Goal: Task Accomplishment & Management: Manage account settings

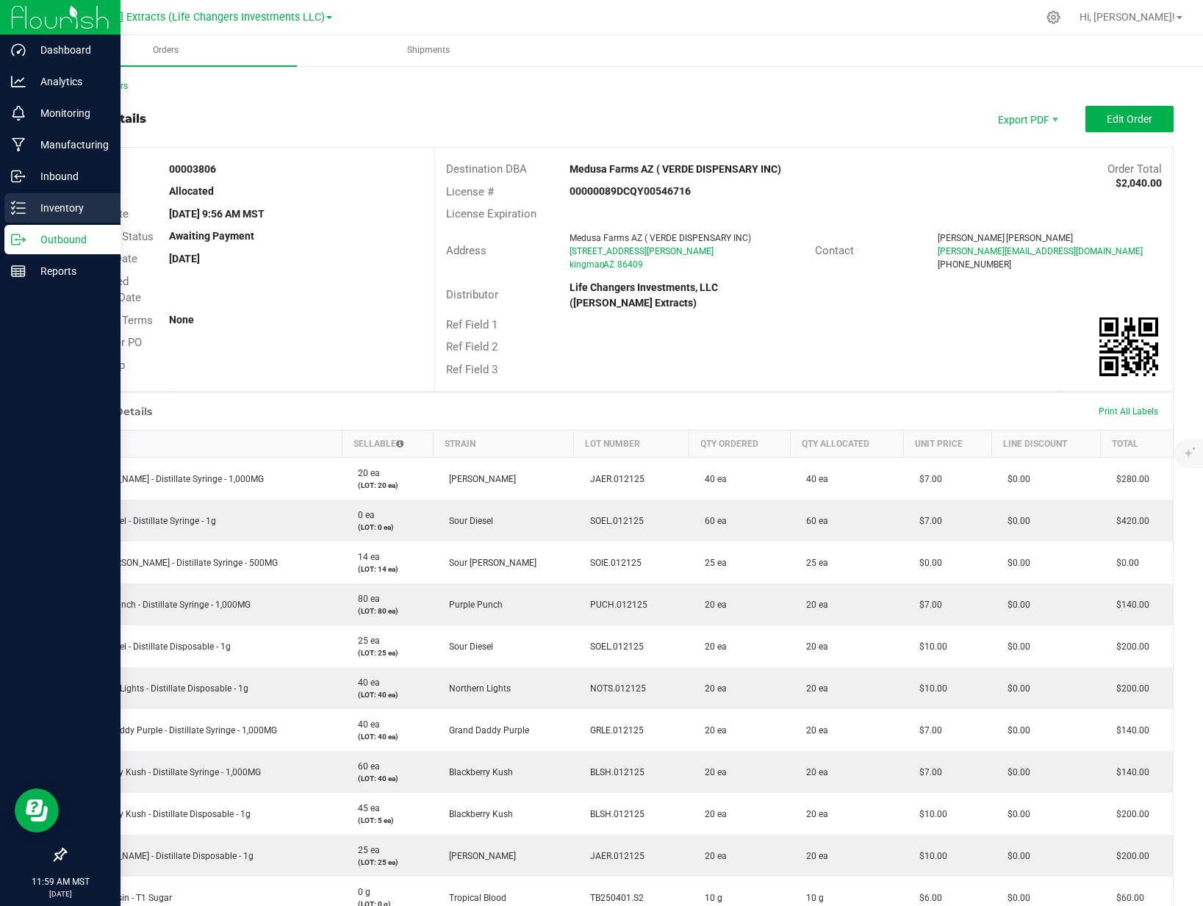
click at [25, 210] on icon at bounding box center [18, 208] width 15 height 15
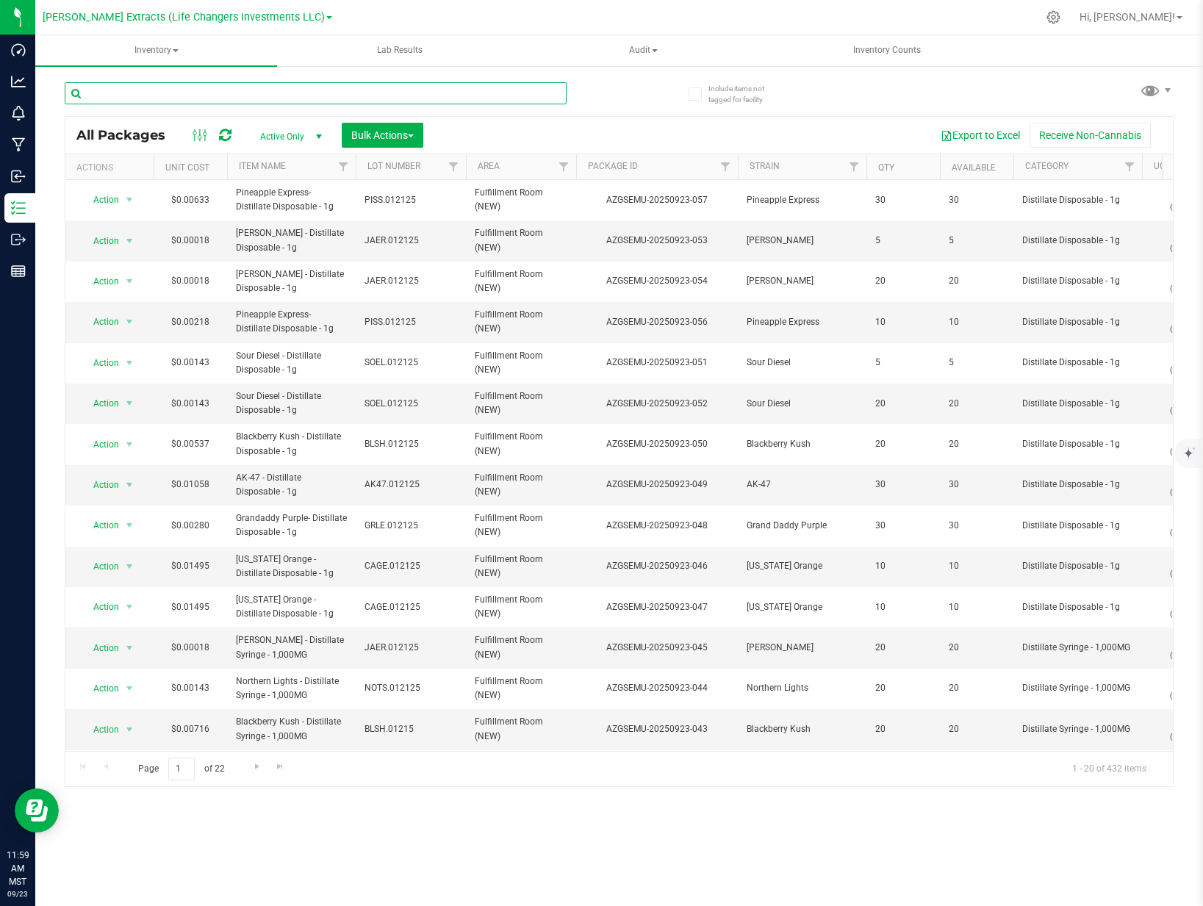
click at [267, 90] on input "text" at bounding box center [316, 93] width 502 height 22
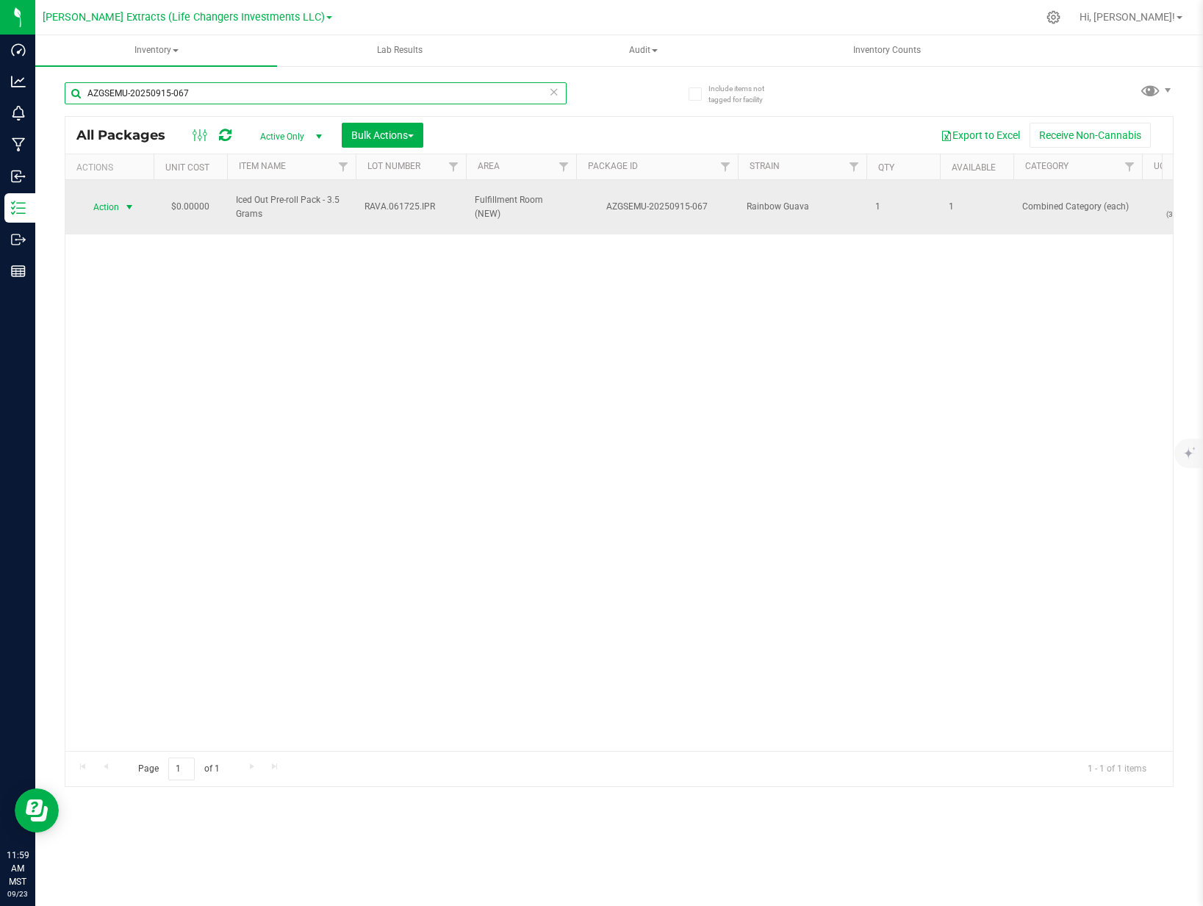
type input "AZGSEMU-20250915-067"
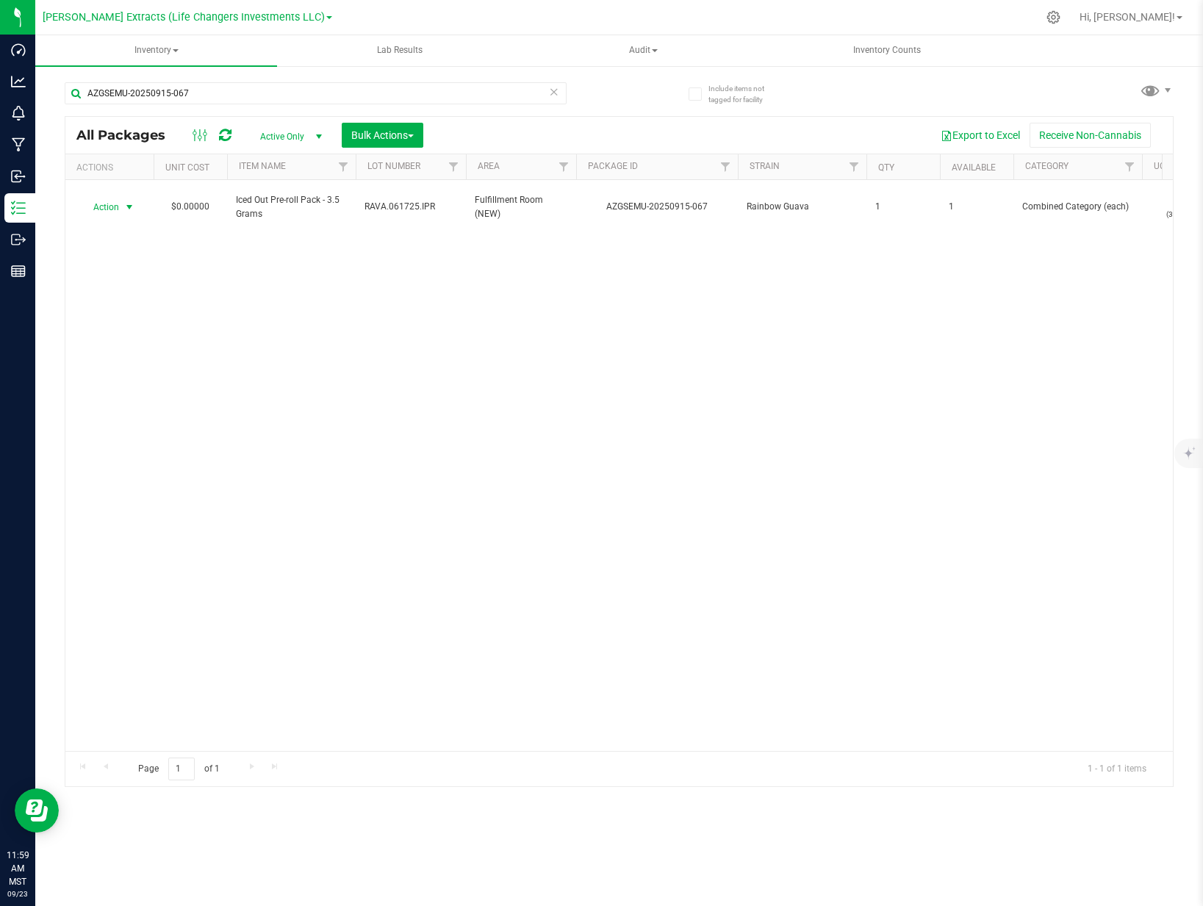
drag, startPoint x: 117, startPoint y: 196, endPoint x: 107, endPoint y: 214, distance: 20.7
click at [117, 197] on span "Action" at bounding box center [100, 207] width 40 height 21
drag, startPoint x: 104, startPoint y: 226, endPoint x: 139, endPoint y: 229, distance: 34.7
click at [105, 226] on li "Adjust qty" at bounding box center [127, 225] width 93 height 22
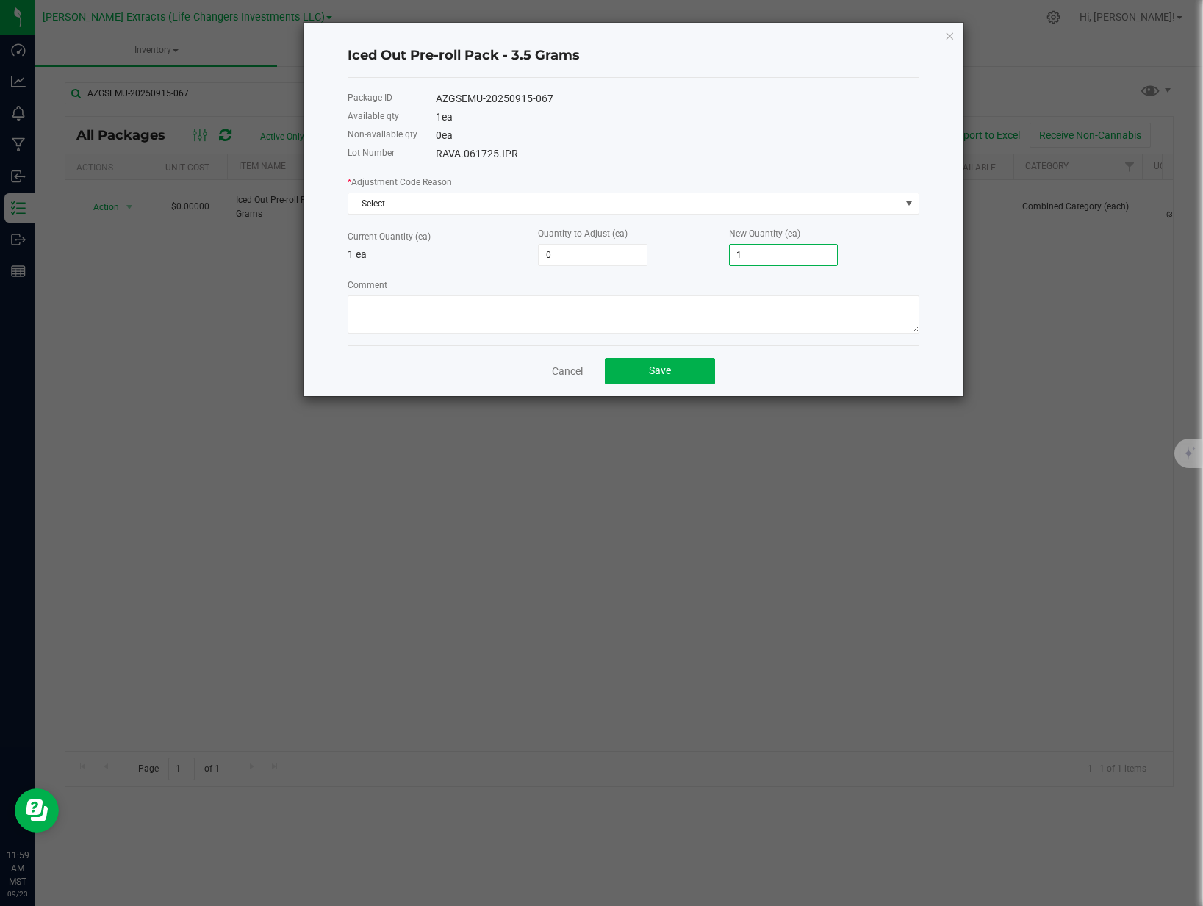
click at [787, 260] on input "1" at bounding box center [784, 255] width 108 height 21
type input "-1"
type input "0"
drag, startPoint x: 774, startPoint y: 196, endPoint x: 651, endPoint y: 207, distance: 123.3
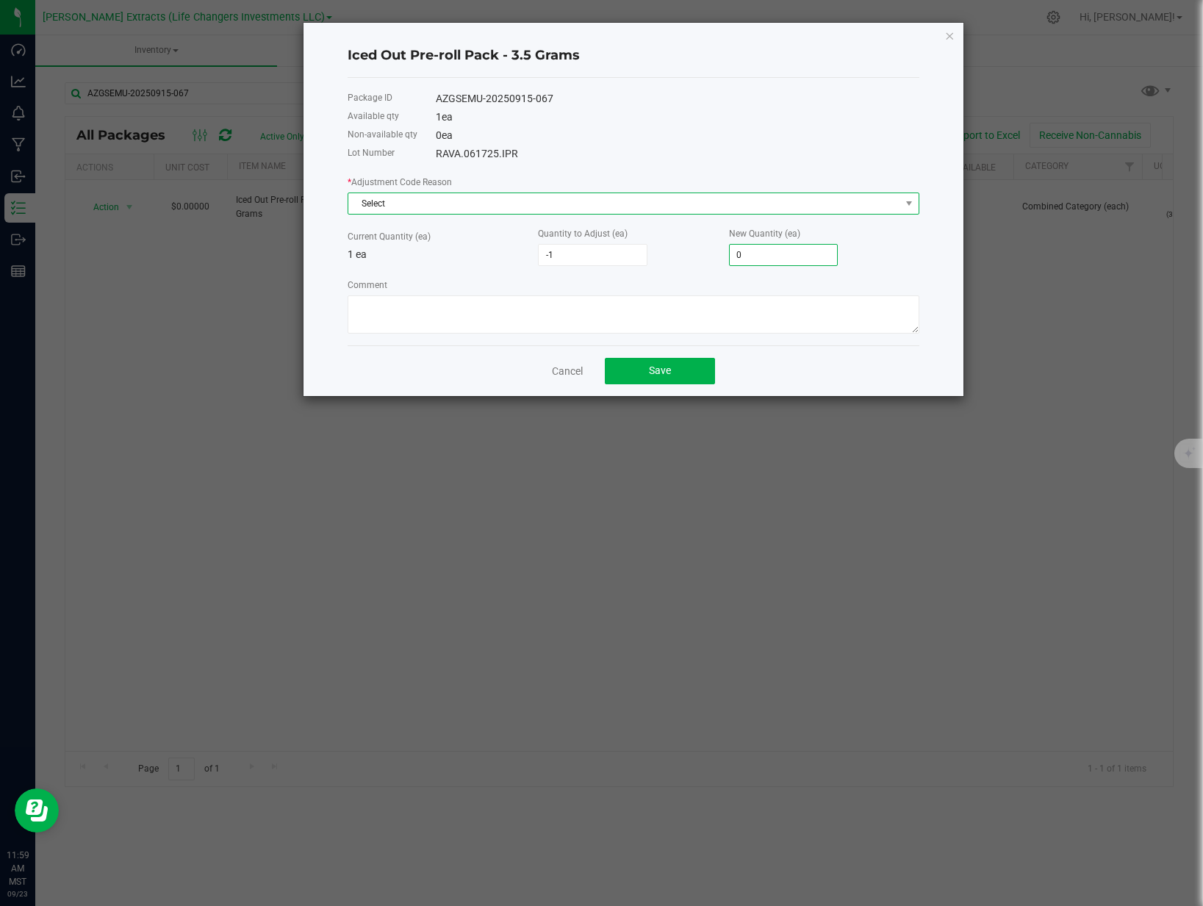
click at [774, 196] on span "Select" at bounding box center [624, 203] width 552 height 21
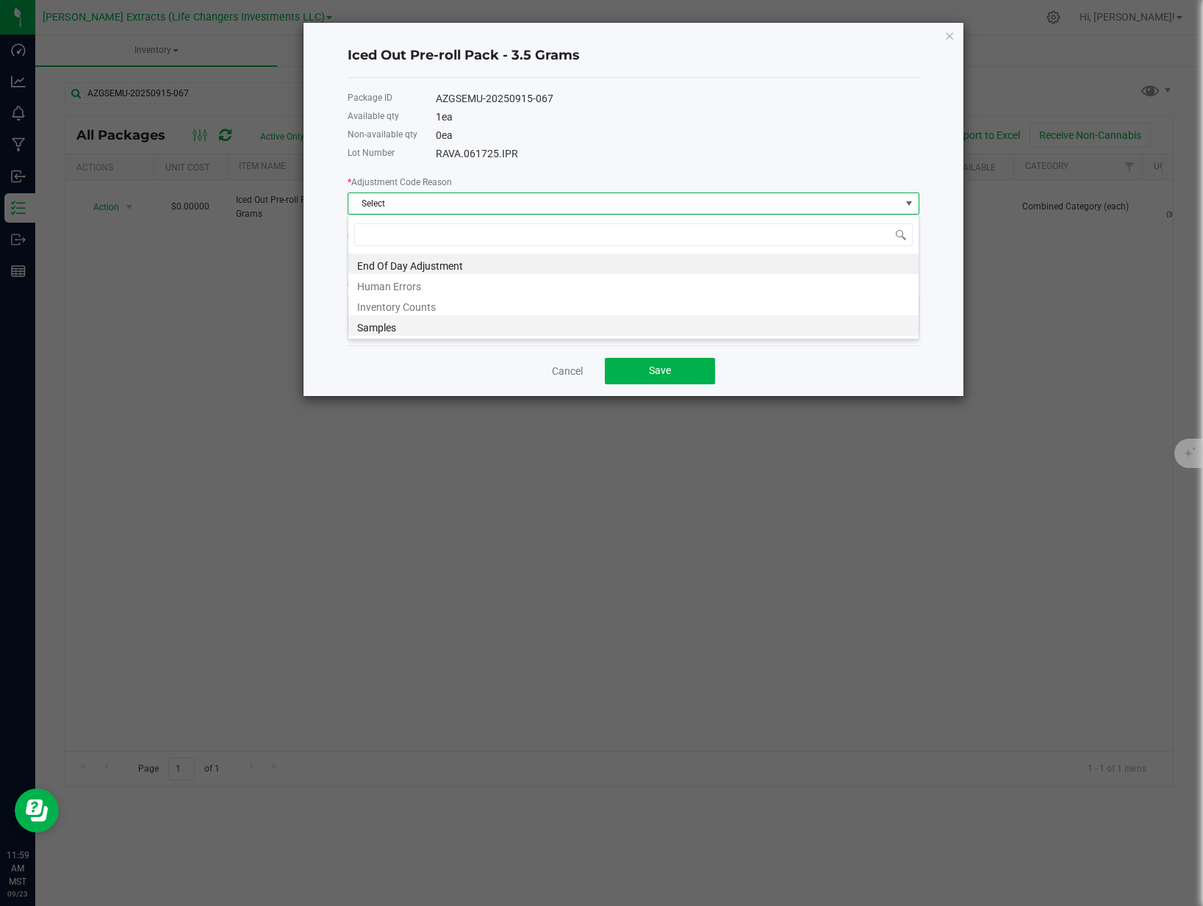
click at [408, 319] on li "Samples" at bounding box center [633, 325] width 570 height 21
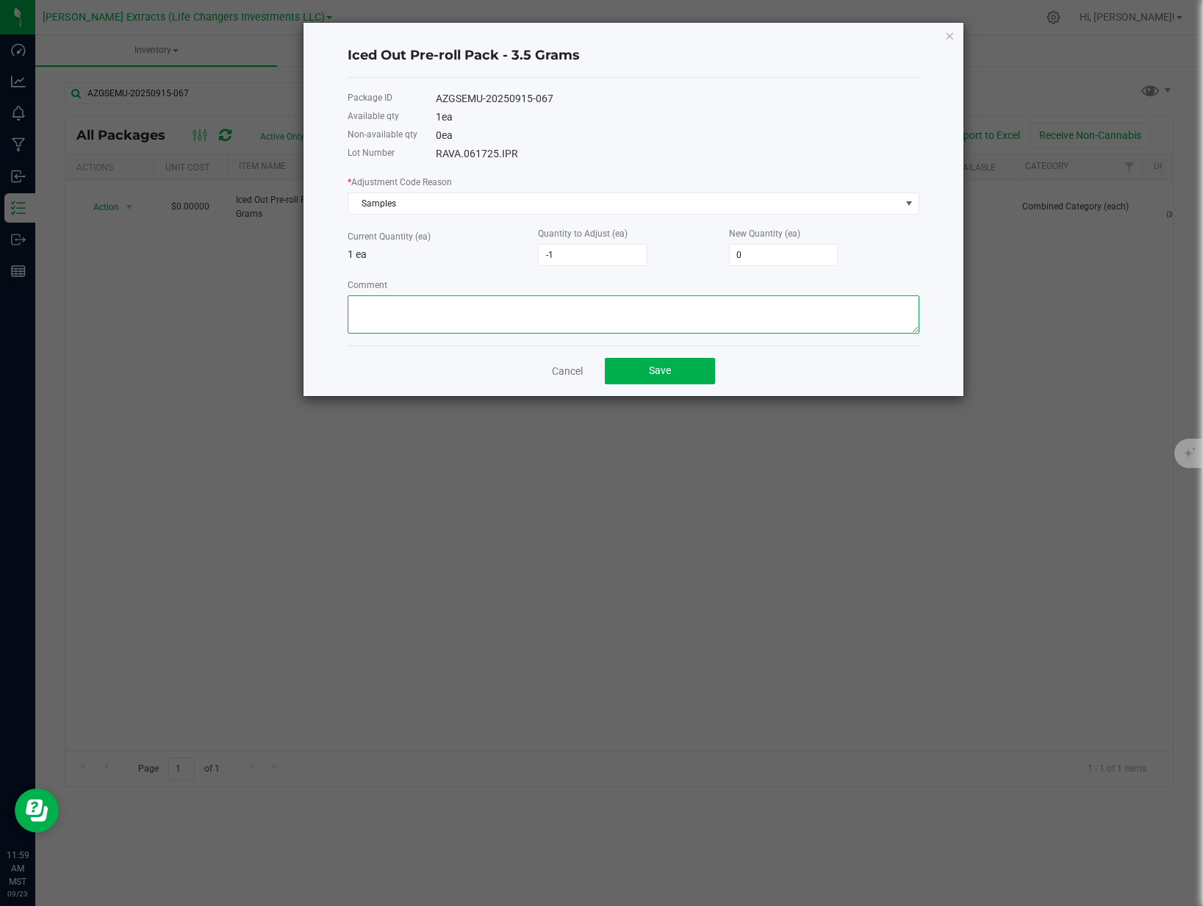
click at [412, 317] on textarea "Comment" at bounding box center [634, 315] width 572 height 38
type textarea "ib sample [DATE]"
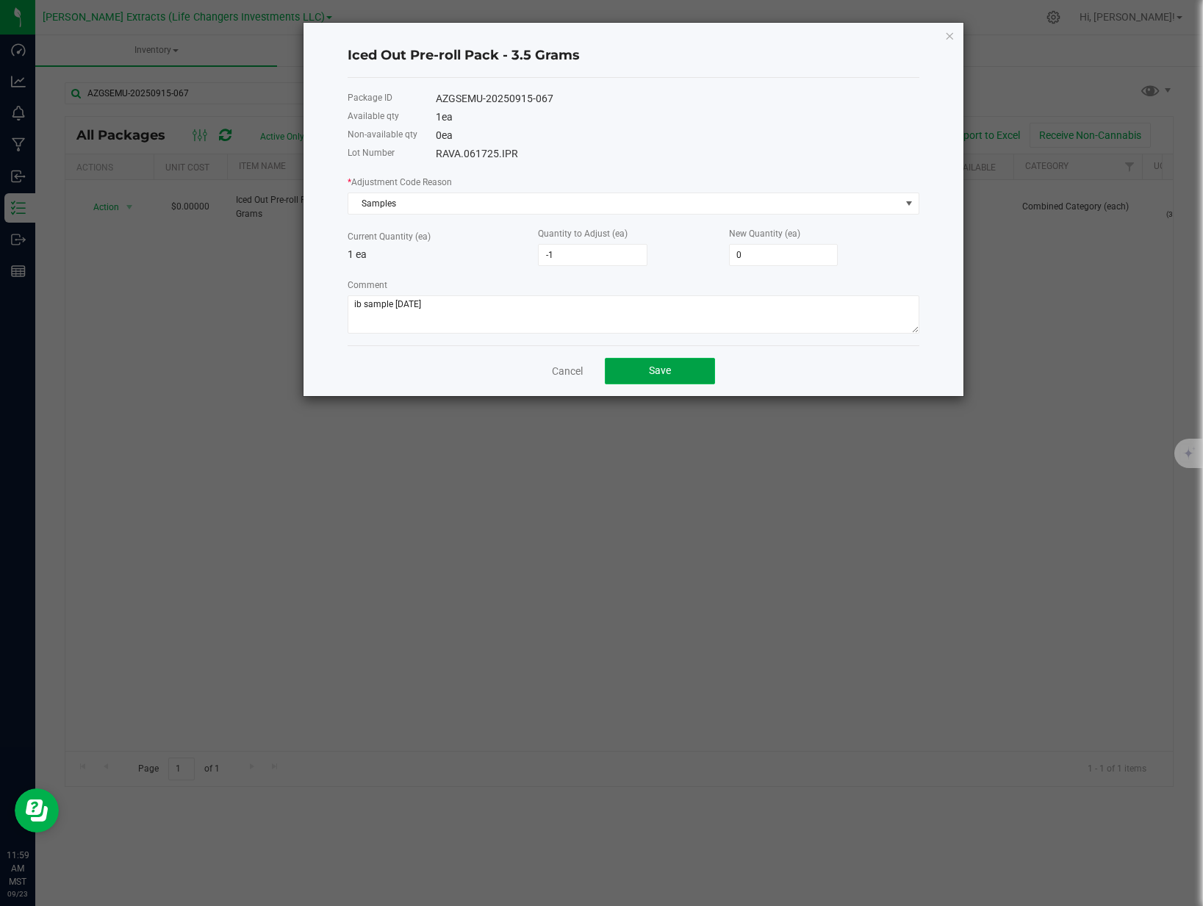
click at [674, 375] on button "Save" at bounding box center [660, 371] width 110 height 26
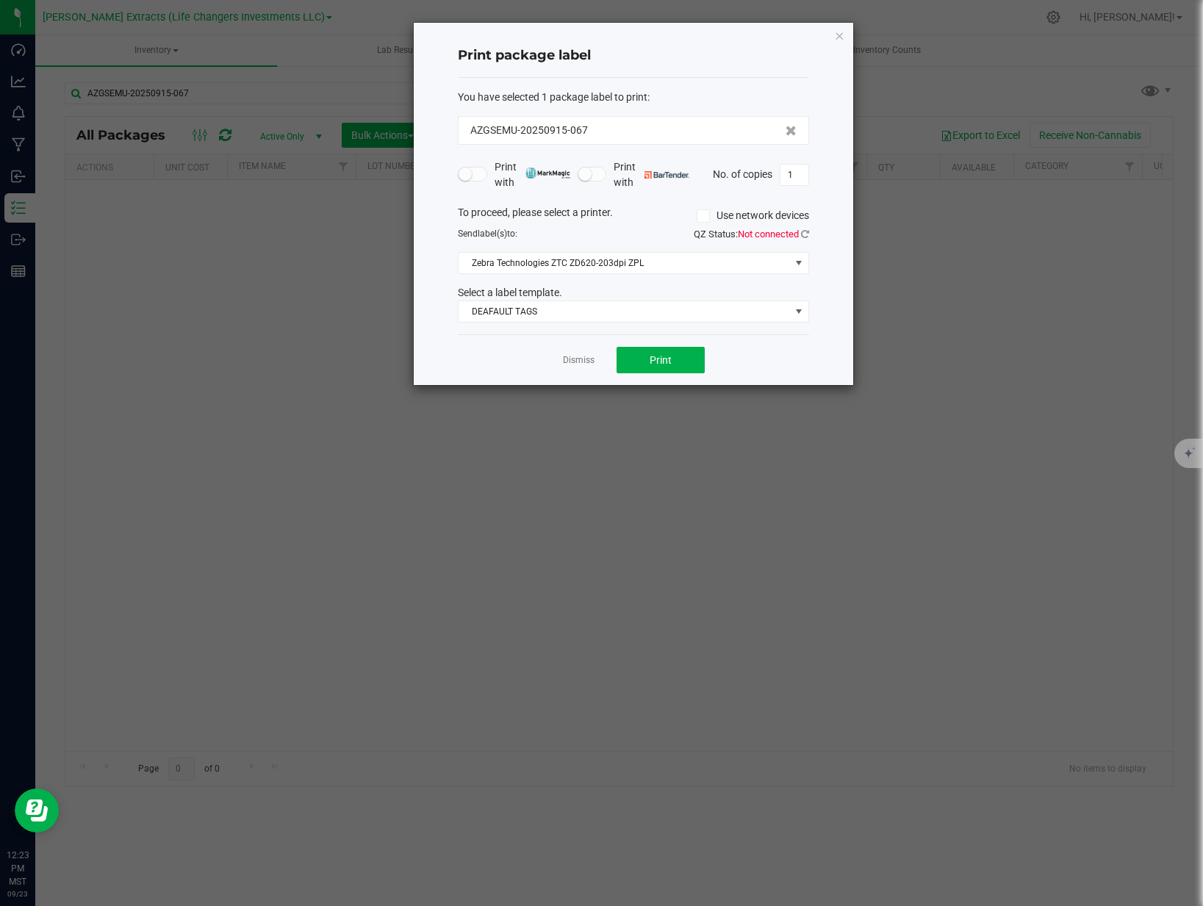
click at [592, 363] on link "Dismiss" at bounding box center [579, 360] width 32 height 12
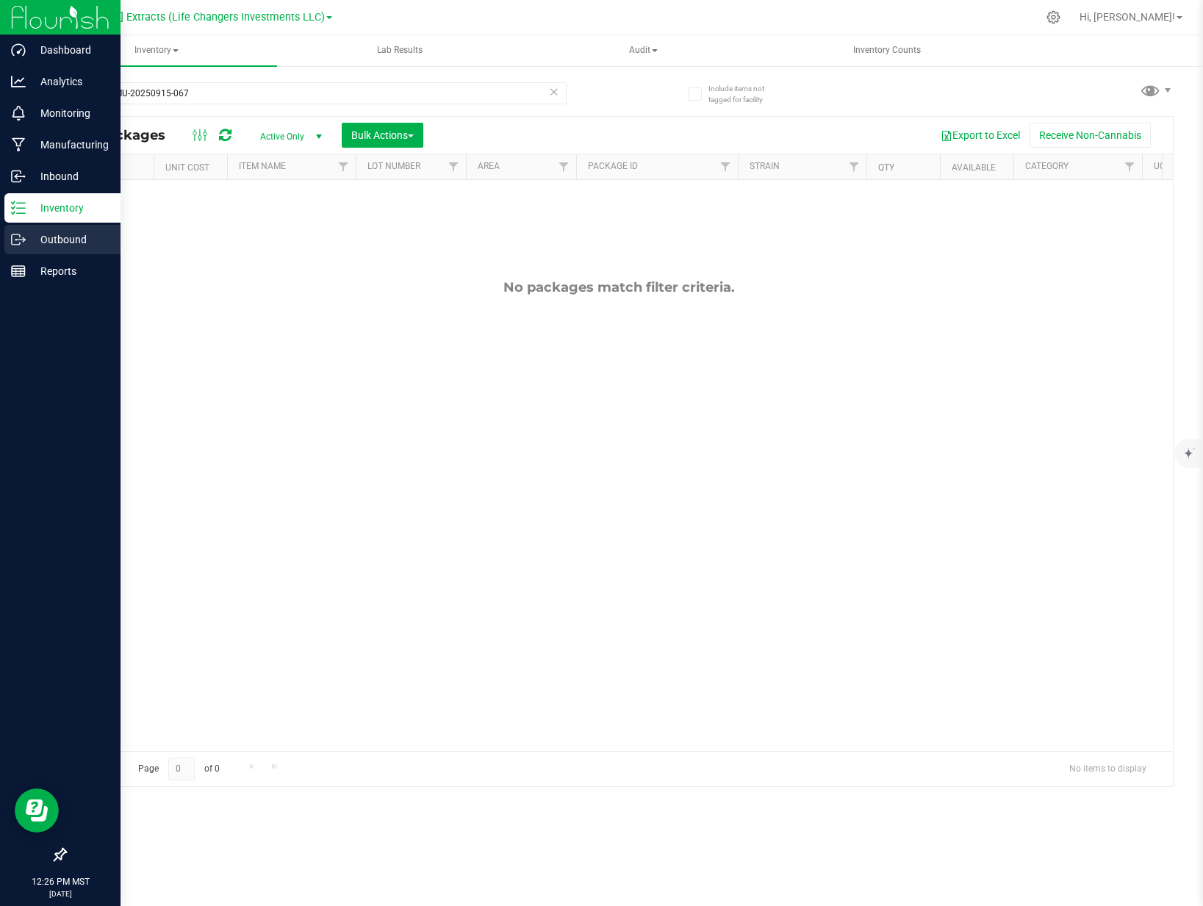
click at [26, 247] on p "Outbound" at bounding box center [70, 240] width 88 height 18
